Goal: Use online tool/utility: Utilize a website feature to perform a specific function

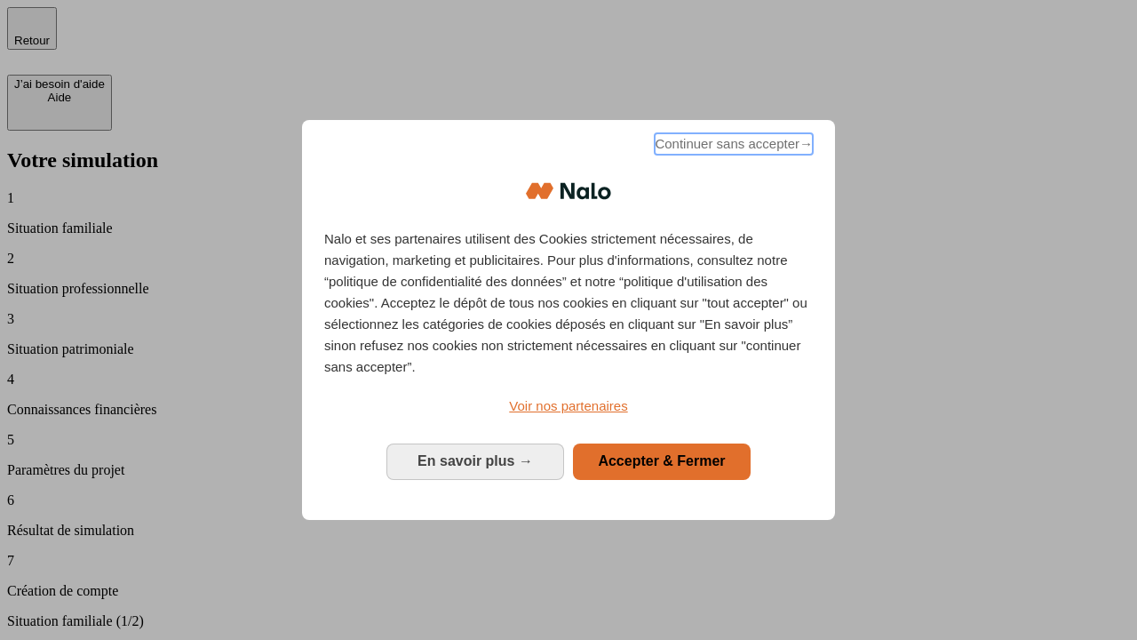
click at [732, 147] on span "Continuer sans accepter →" at bounding box center [734, 143] width 158 height 21
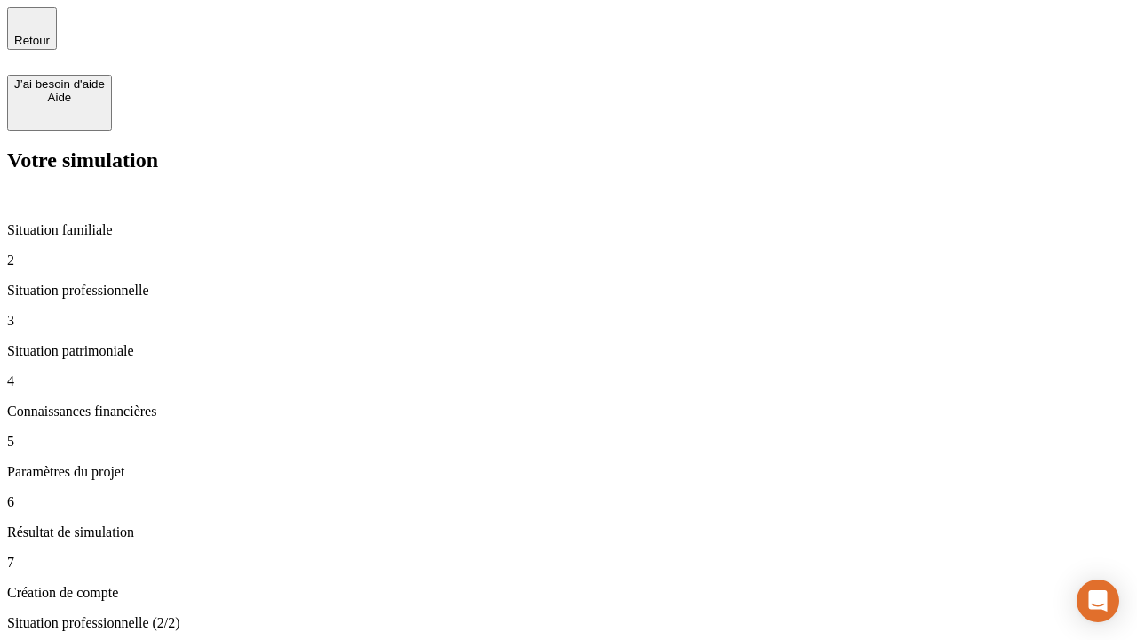
type input "30 000"
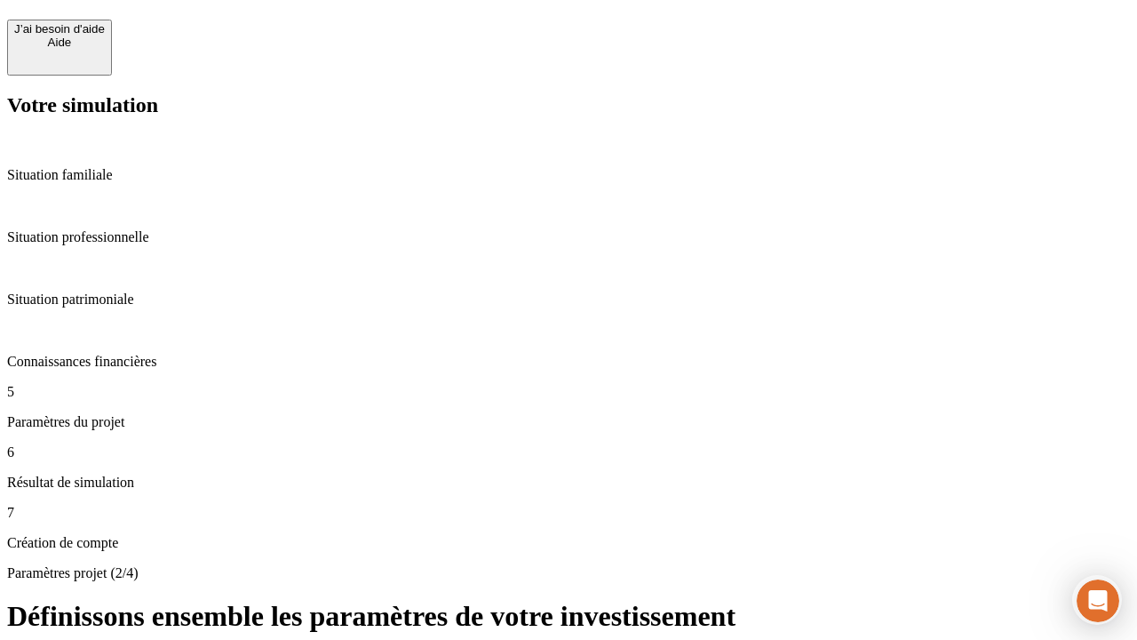
scroll to position [16, 0]
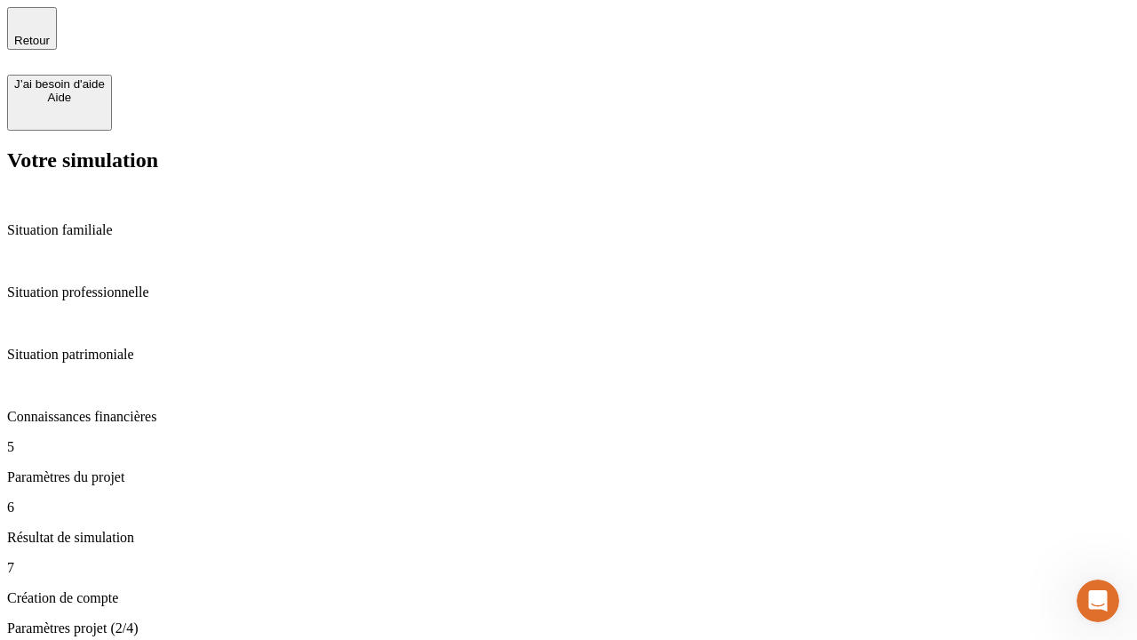
type input "25"
type input "1 000"
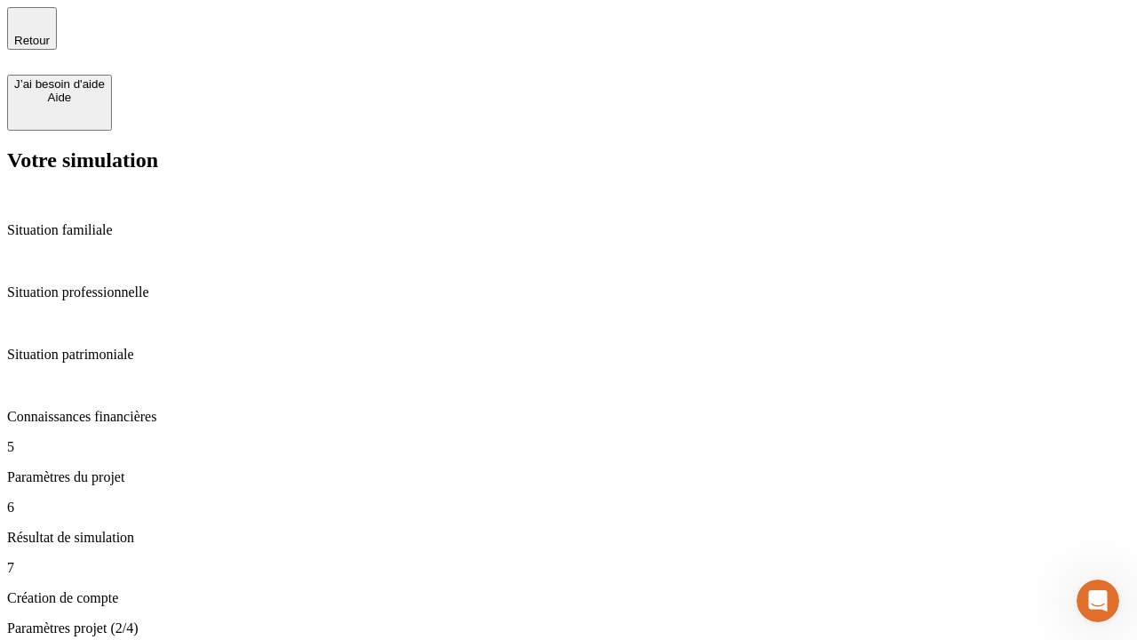
type input "640"
